Goal: Task Accomplishment & Management: Use online tool/utility

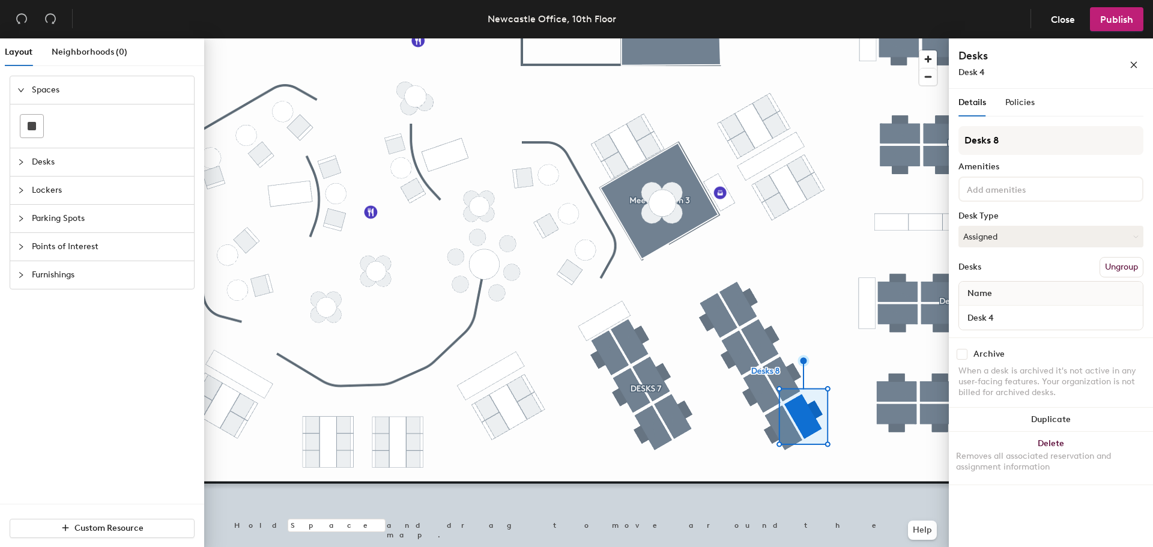
click at [1113, 267] on button "Ungroup" at bounding box center [1122, 267] width 44 height 20
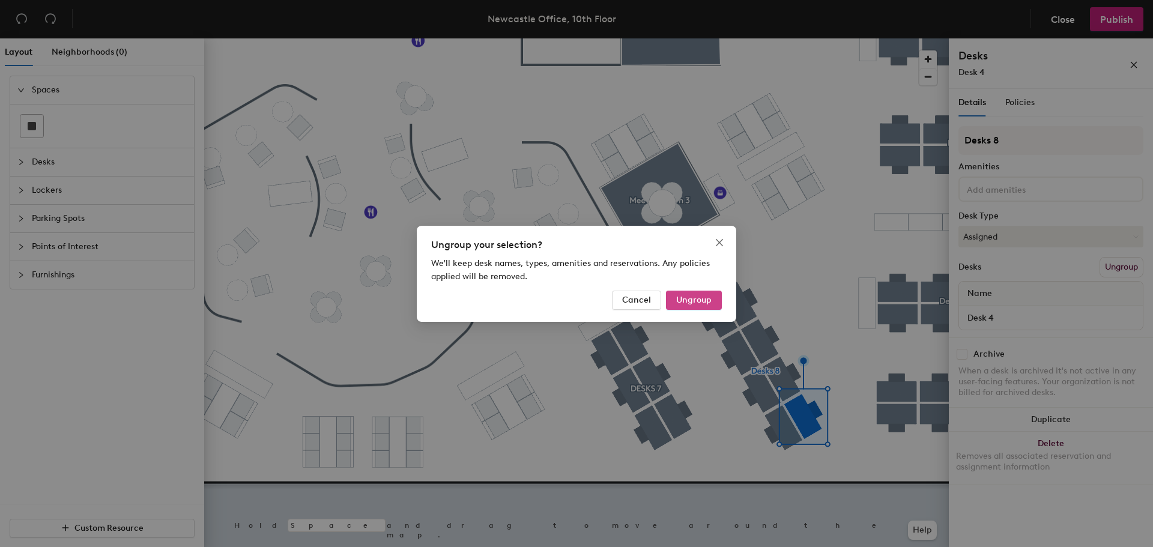
click at [706, 295] on span "Ungroup" at bounding box center [693, 300] width 35 height 10
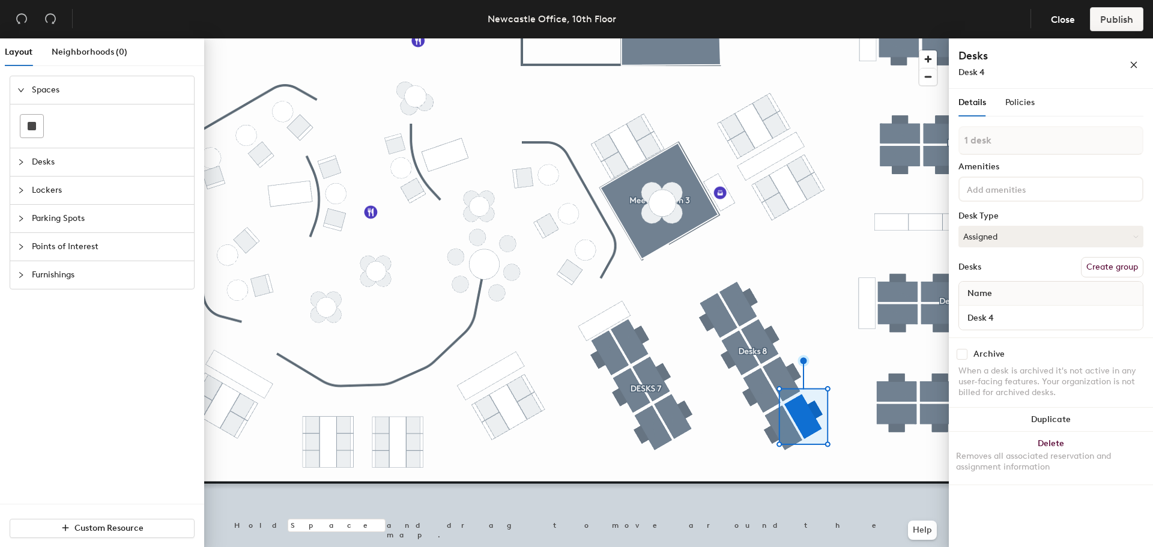
click at [1100, 272] on button "Create group" at bounding box center [1112, 267] width 62 height 20
click at [757, 127] on div "Layout Neighborhoods (0) Spaces Desks Lockers Parking Spots Points of Interest …" at bounding box center [576, 295] width 1153 height 514
type input "Priority Sit Stand 2"
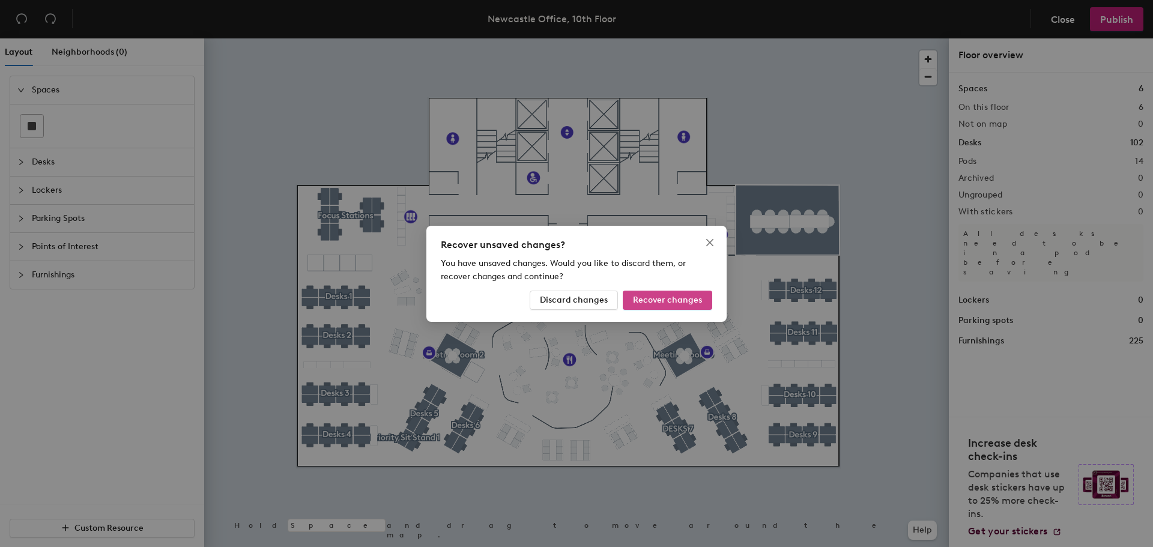
click at [672, 308] on button "Recover changes" at bounding box center [668, 300] width 90 height 19
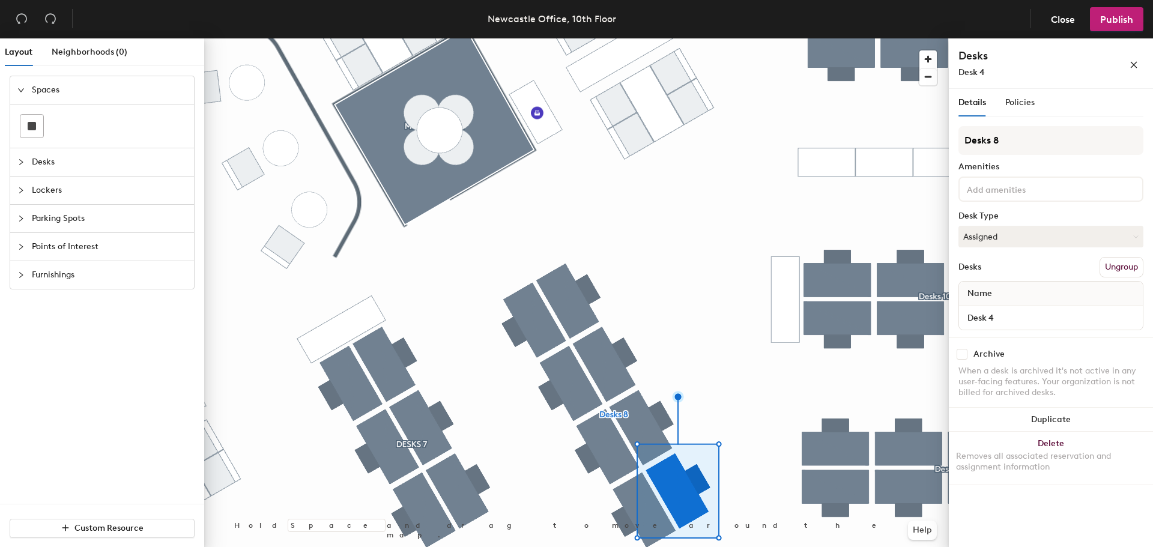
click at [1111, 269] on button "Ungroup" at bounding box center [1122, 267] width 44 height 20
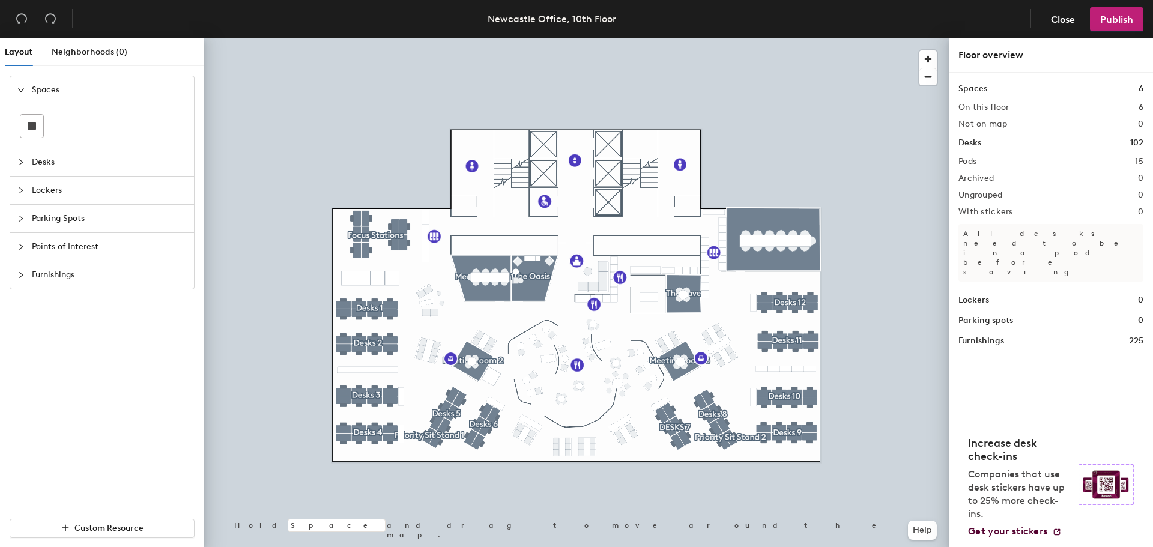
click at [335, 38] on div at bounding box center [576, 38] width 745 height 0
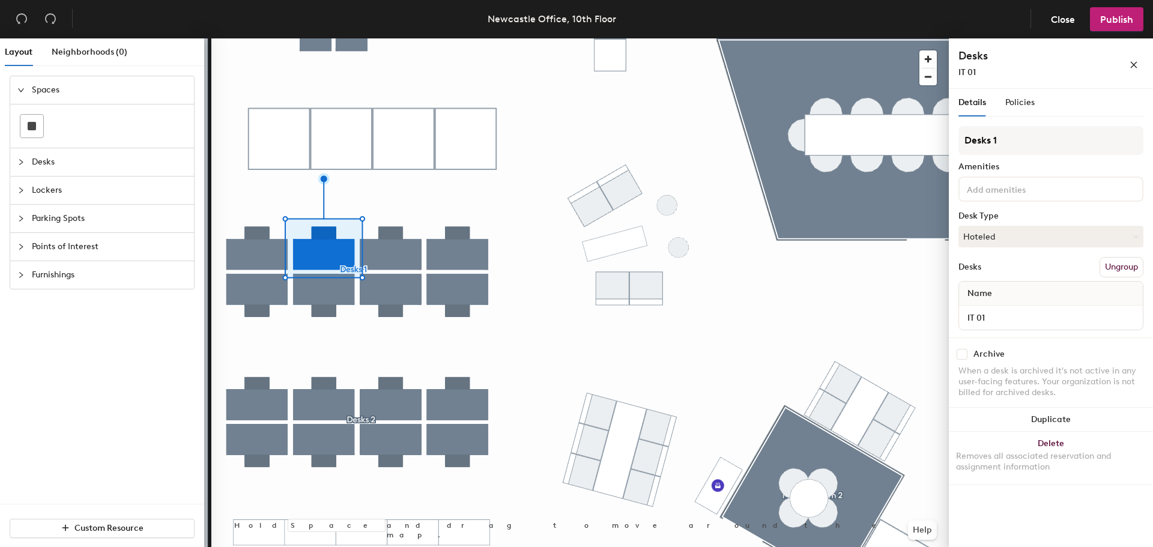
click at [1113, 266] on button "Ungroup" at bounding box center [1122, 267] width 44 height 20
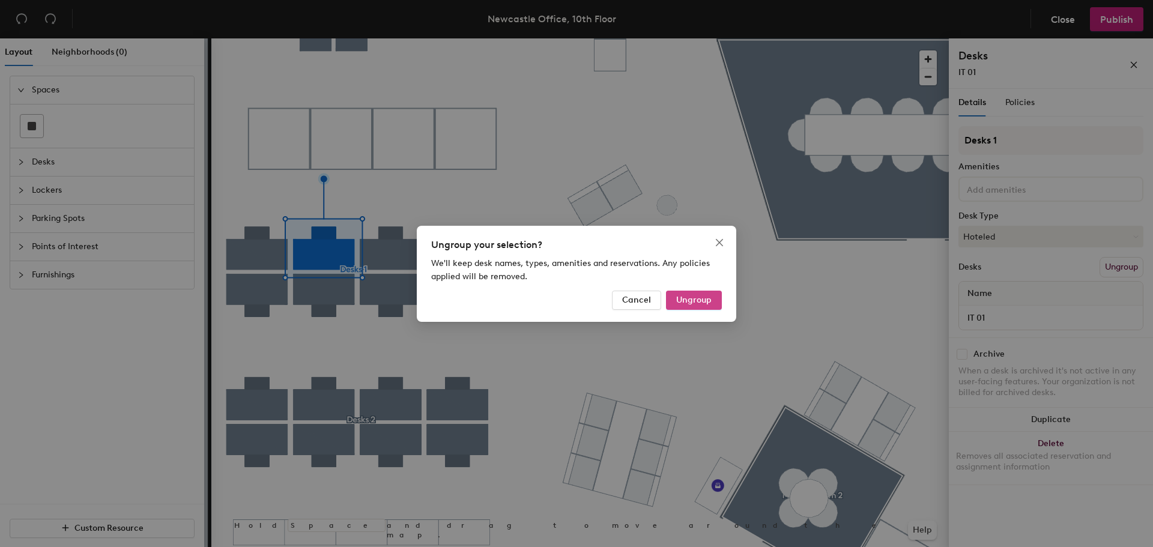
click at [703, 300] on span "Ungroup" at bounding box center [693, 300] width 35 height 10
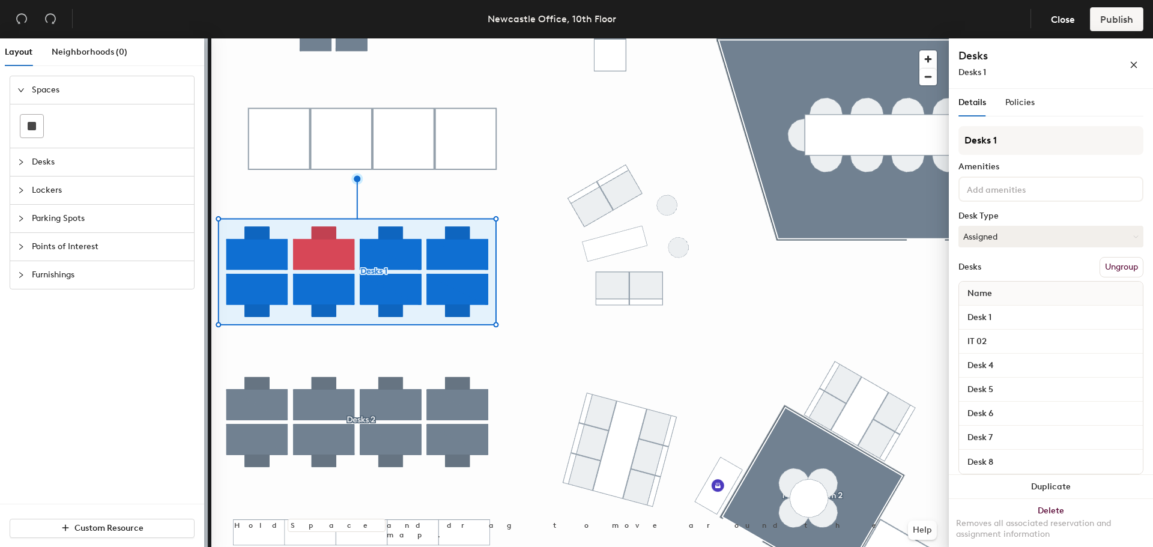
click at [1109, 266] on button "Ungroup" at bounding box center [1122, 267] width 44 height 20
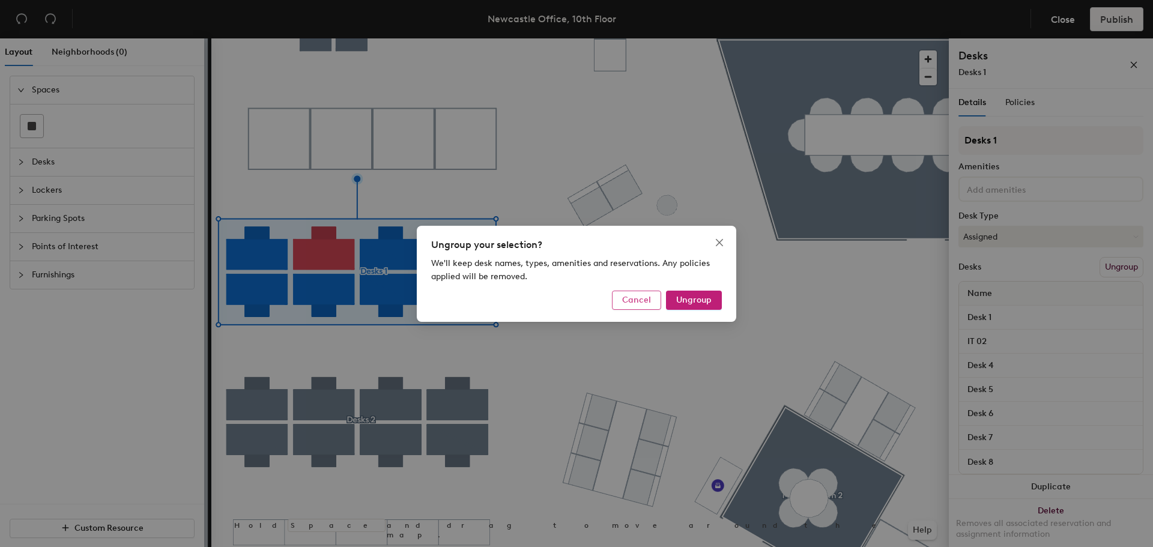
click at [634, 302] on span "Cancel" at bounding box center [636, 300] width 29 height 10
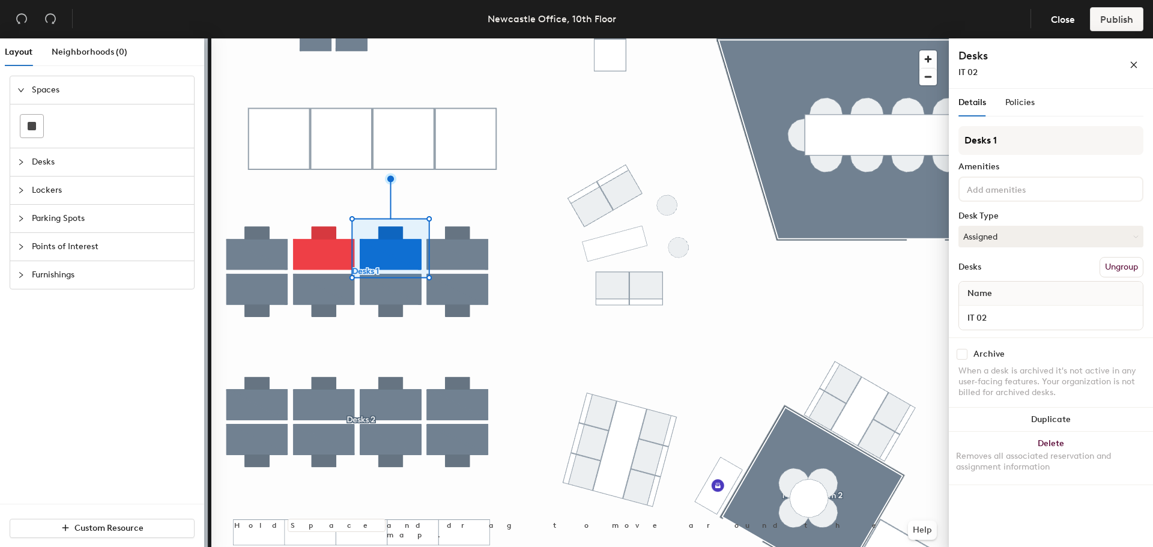
click at [1107, 266] on button "Ungroup" at bounding box center [1122, 267] width 44 height 20
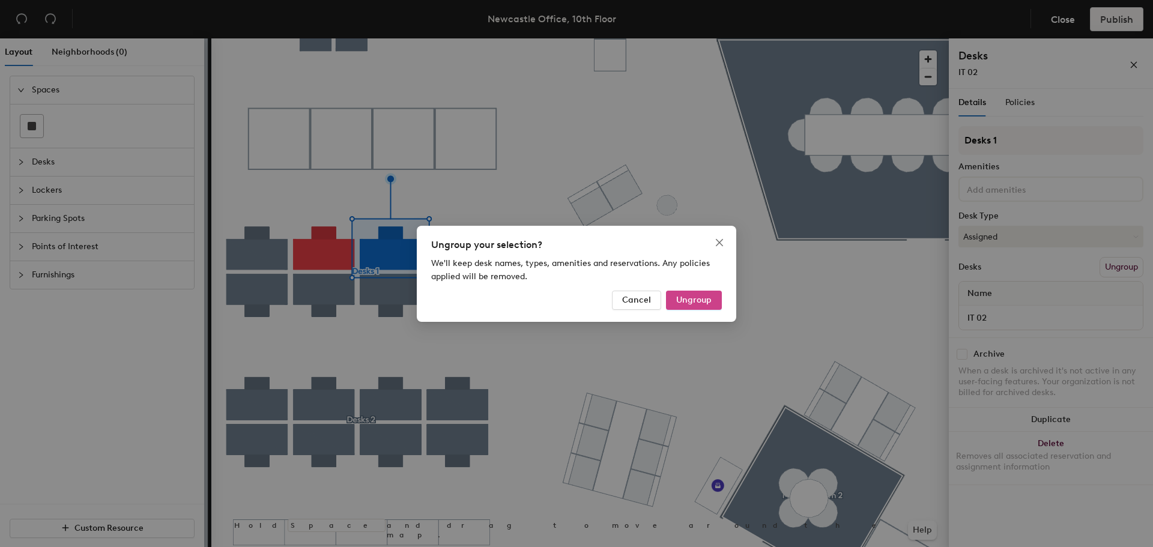
click at [710, 304] on span "Ungroup" at bounding box center [693, 300] width 35 height 10
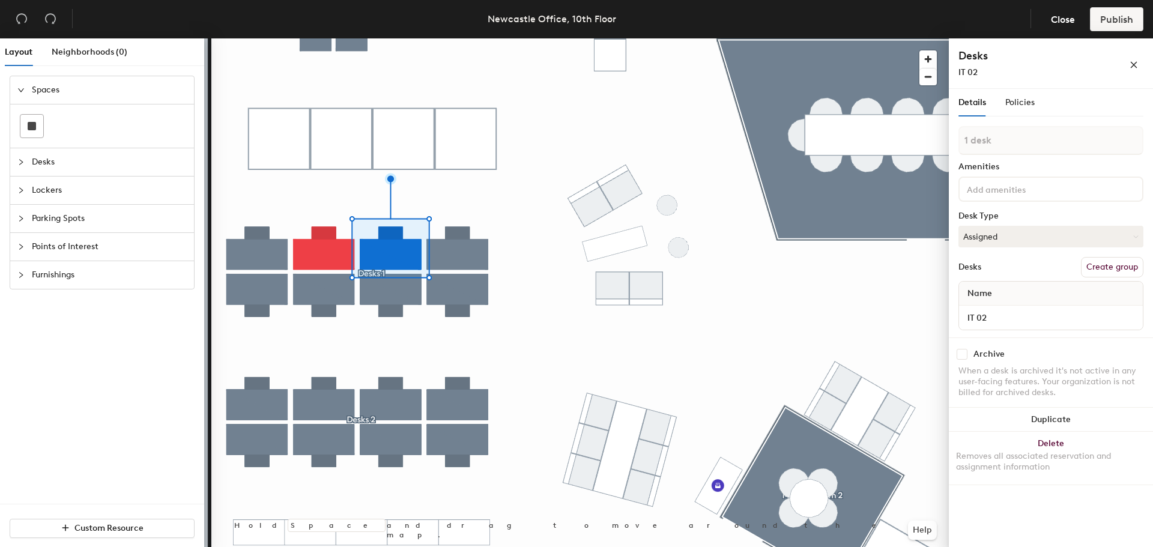
type input "2 desks"
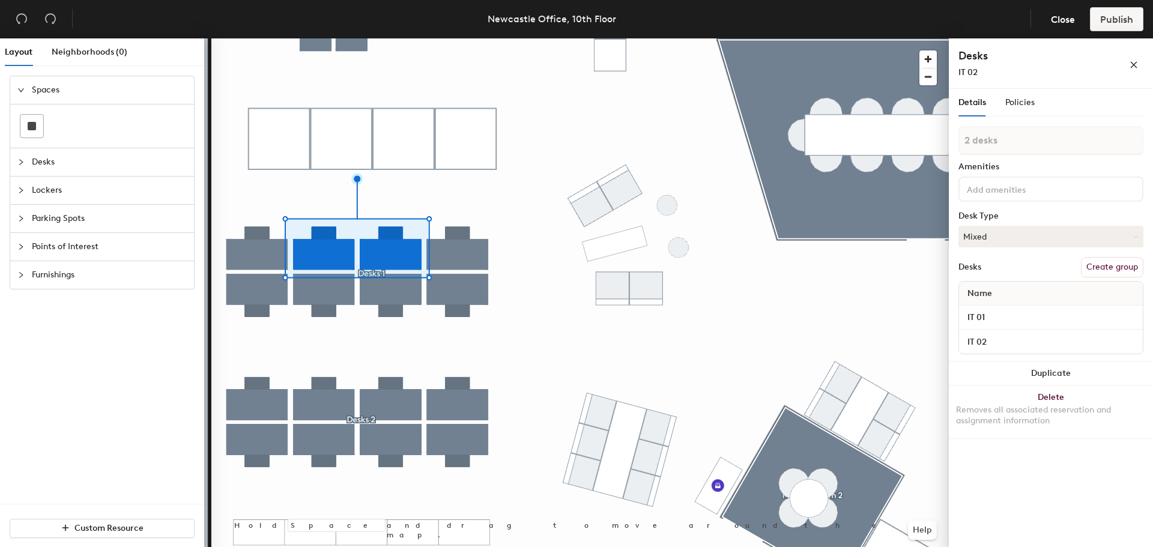
click at [1105, 261] on button "Create group" at bounding box center [1112, 267] width 62 height 20
type input "P"
type input "IT"
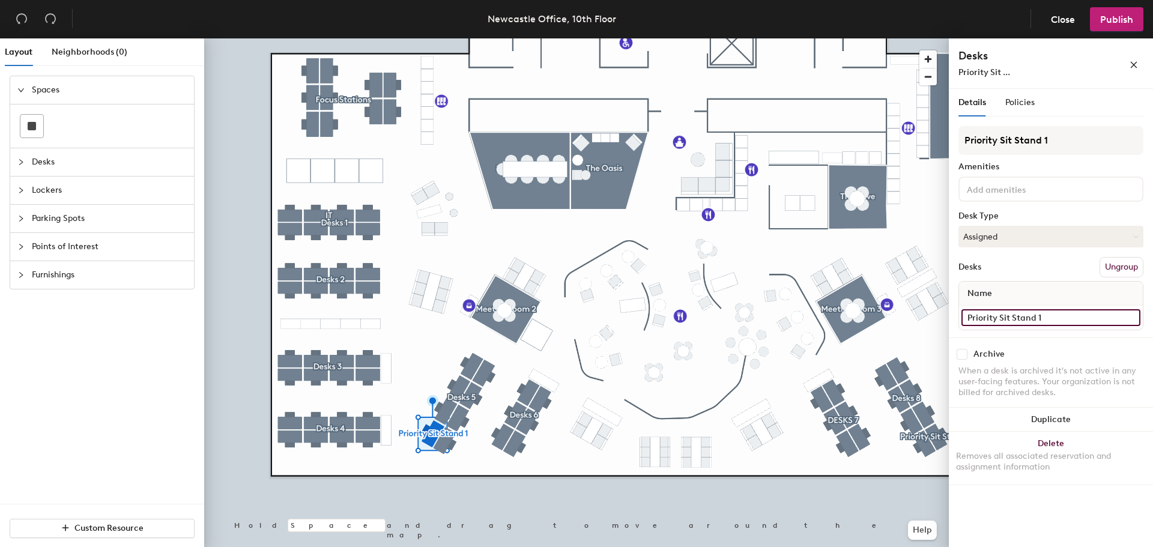
click at [1049, 319] on input "Priority Sit Stand 1" at bounding box center [1051, 317] width 179 height 17
type input "Only bookable if empty after 10am"
click at [1121, 21] on span "Publish" at bounding box center [1116, 19] width 33 height 11
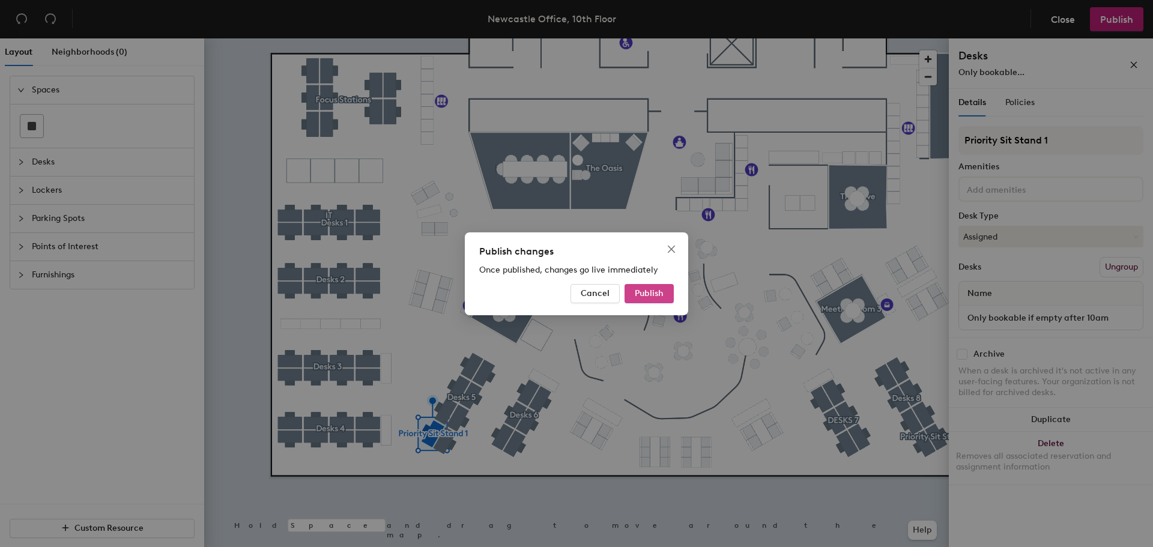
click at [654, 300] on button "Publish" at bounding box center [649, 293] width 49 height 19
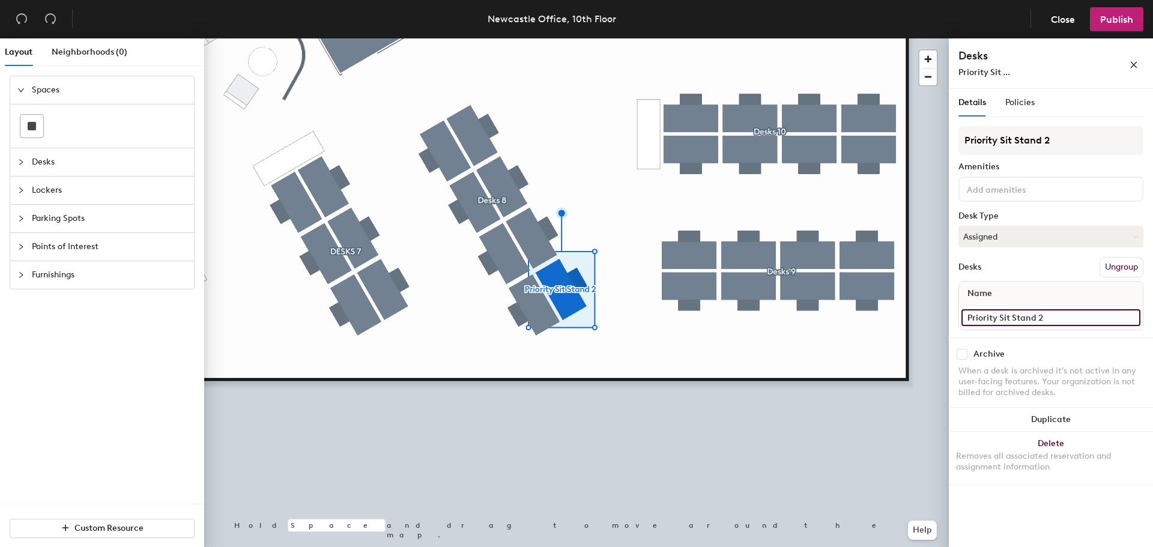
click at [790, 288] on div "Layout Neighborhoods (0) Spaces Desks Lockers Parking Spots Points of Interest …" at bounding box center [576, 295] width 1153 height 514
paste input "Only bookable if empty after 10am"
type input "Only bookable if empty after 10am"
click at [1112, 24] on span "Publish" at bounding box center [1116, 19] width 33 height 11
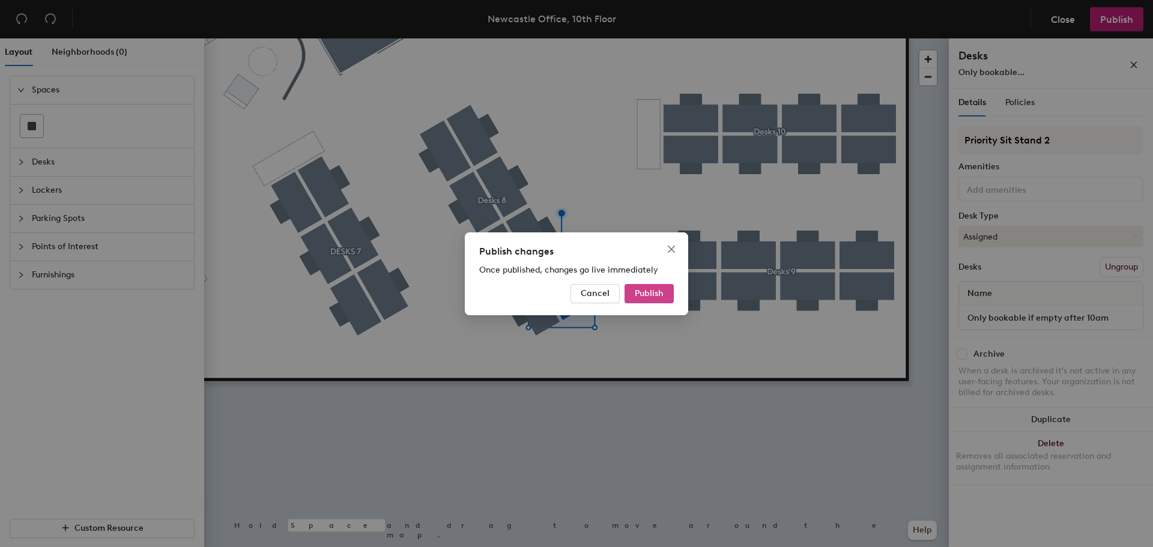
click at [648, 297] on span "Publish" at bounding box center [649, 293] width 29 height 10
